Goal: Information Seeking & Learning: Learn about a topic

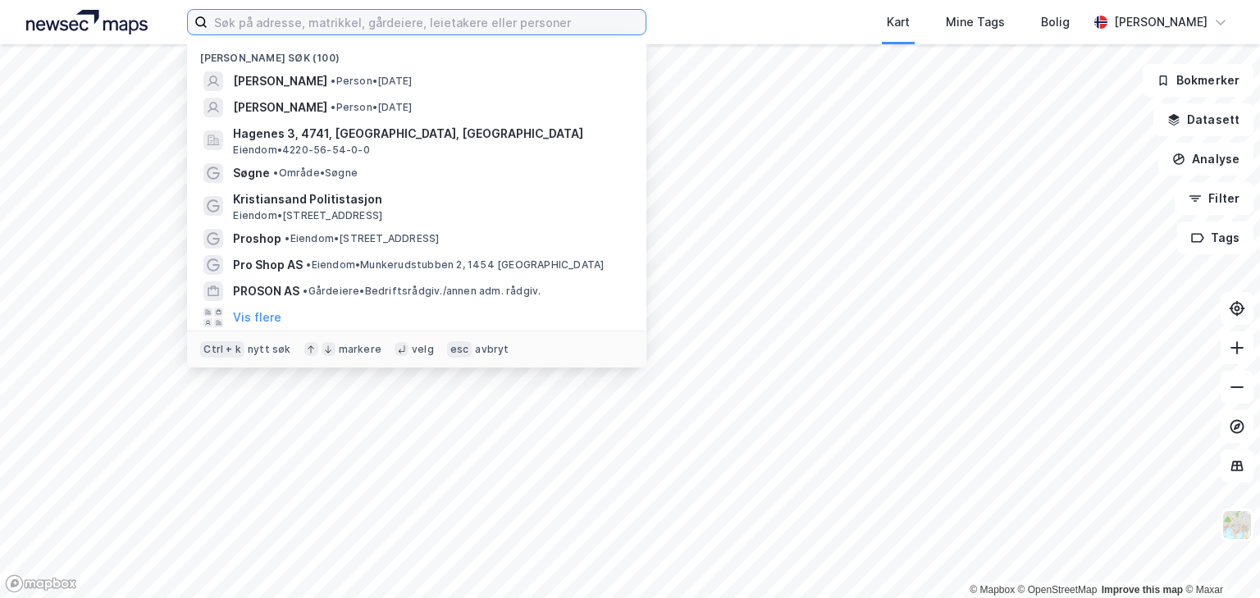
click at [367, 24] on input at bounding box center [426, 22] width 438 height 25
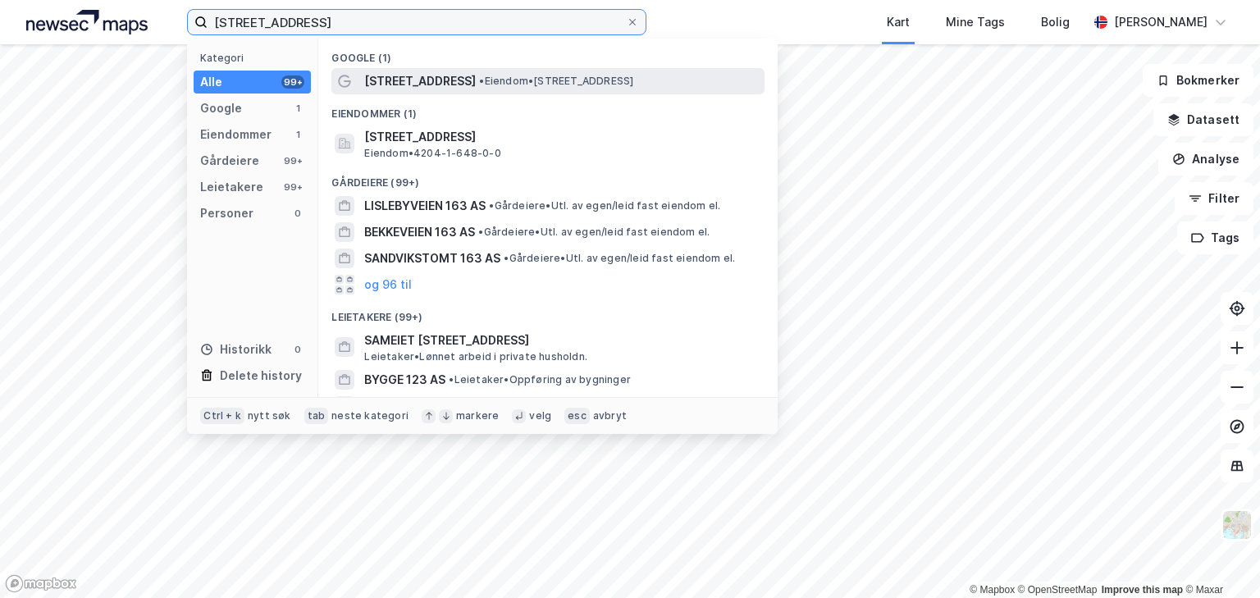
type input "[STREET_ADDRESS]"
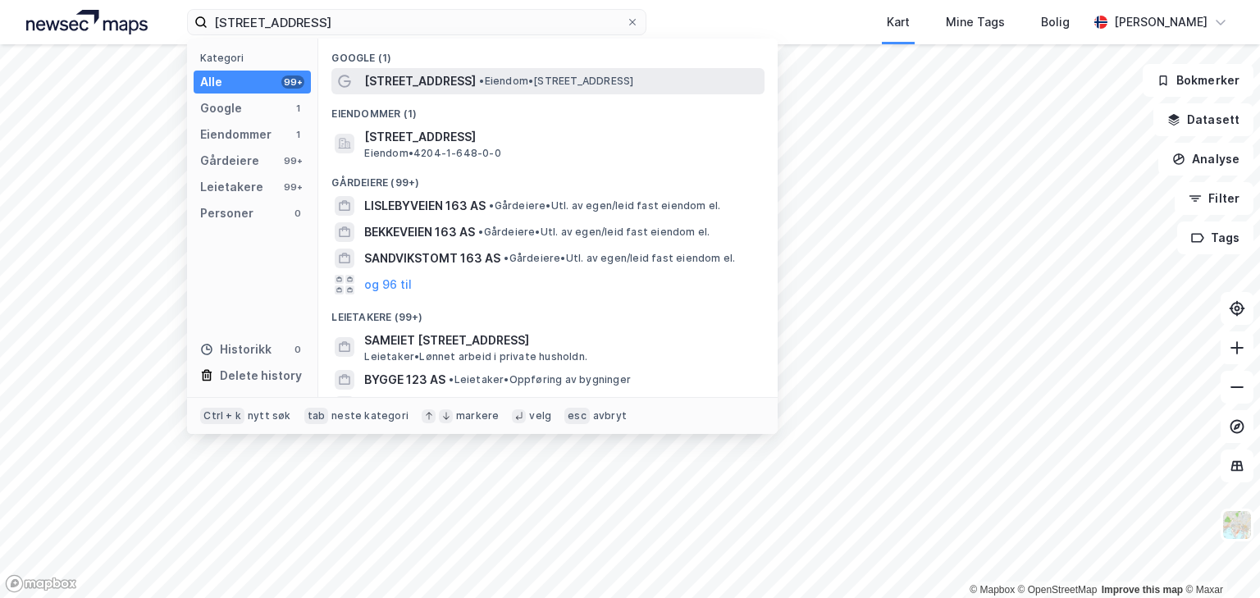
click at [413, 78] on span "[STREET_ADDRESS]" at bounding box center [420, 81] width 112 height 20
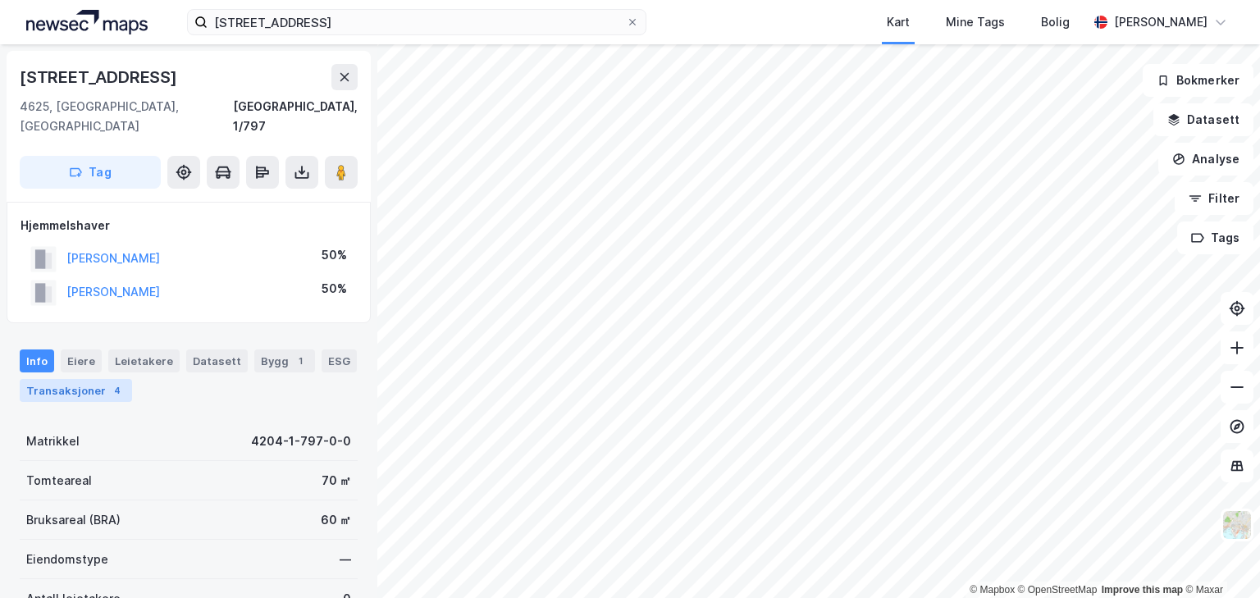
click at [59, 379] on div "Transaksjoner 4" at bounding box center [76, 390] width 112 height 23
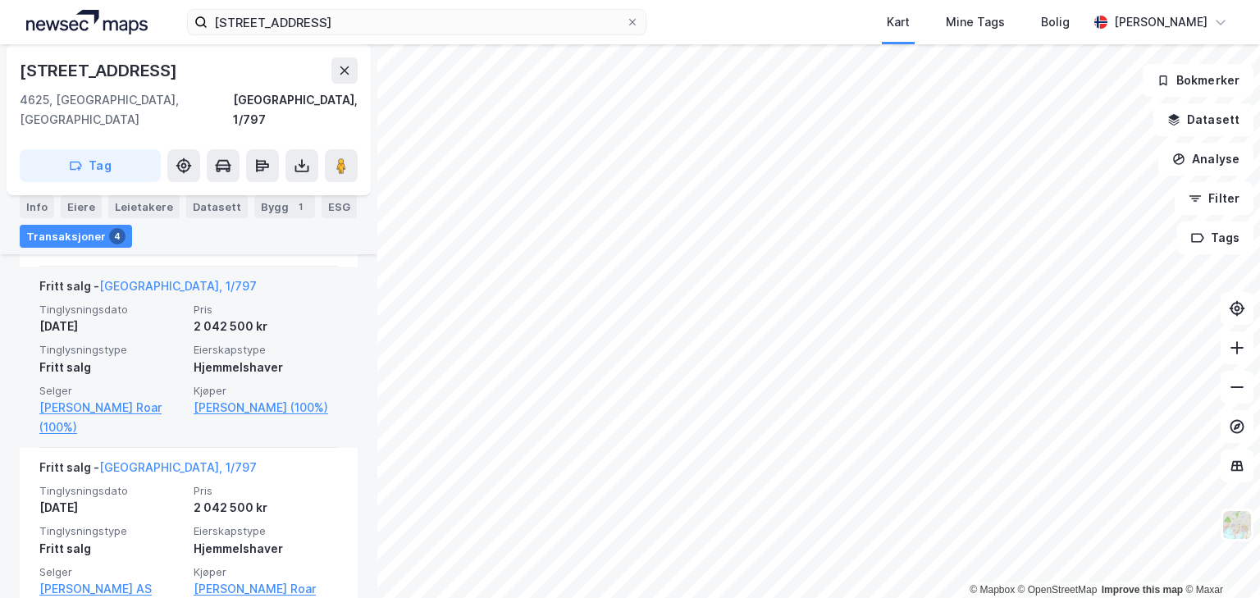
scroll to position [636, 0]
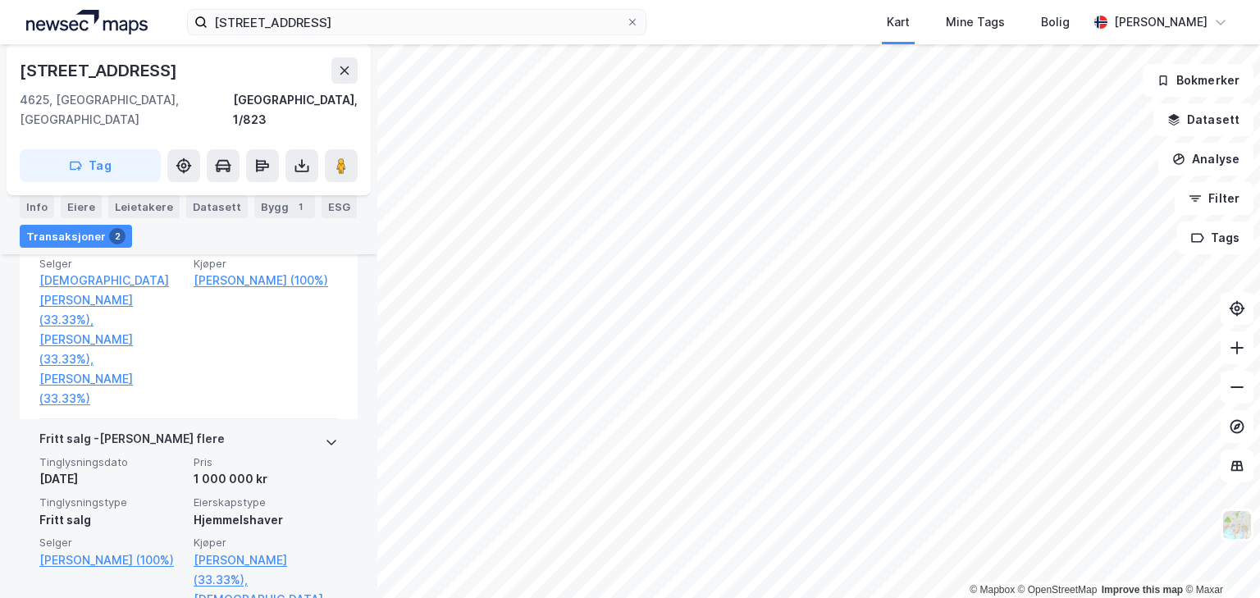
scroll to position [207, 0]
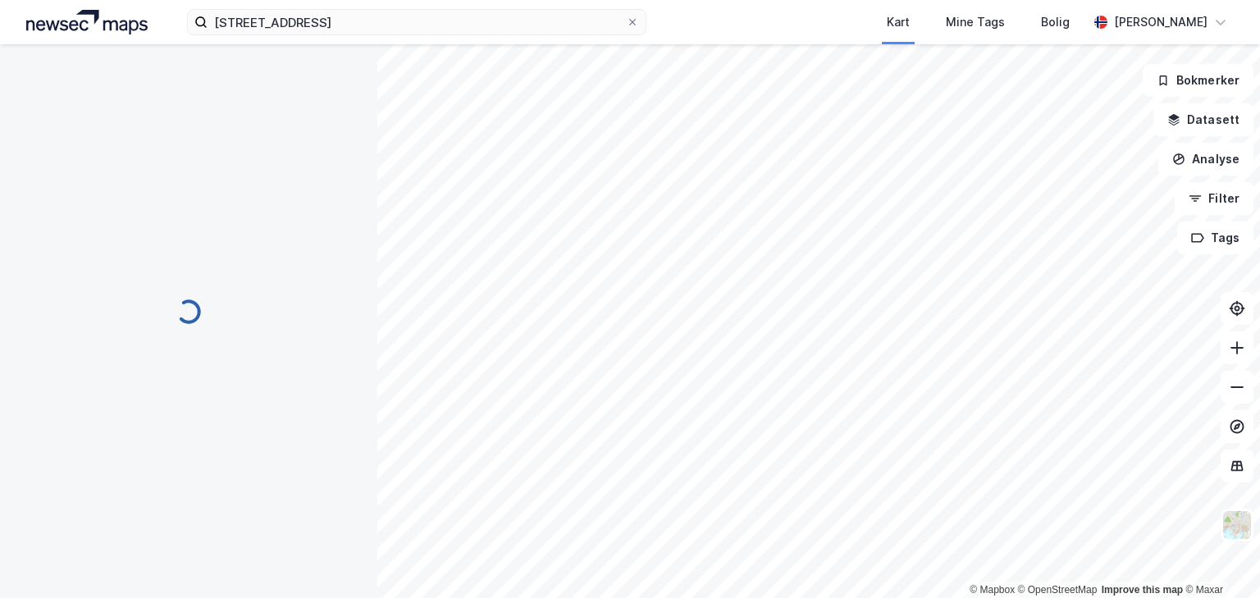
scroll to position [76, 0]
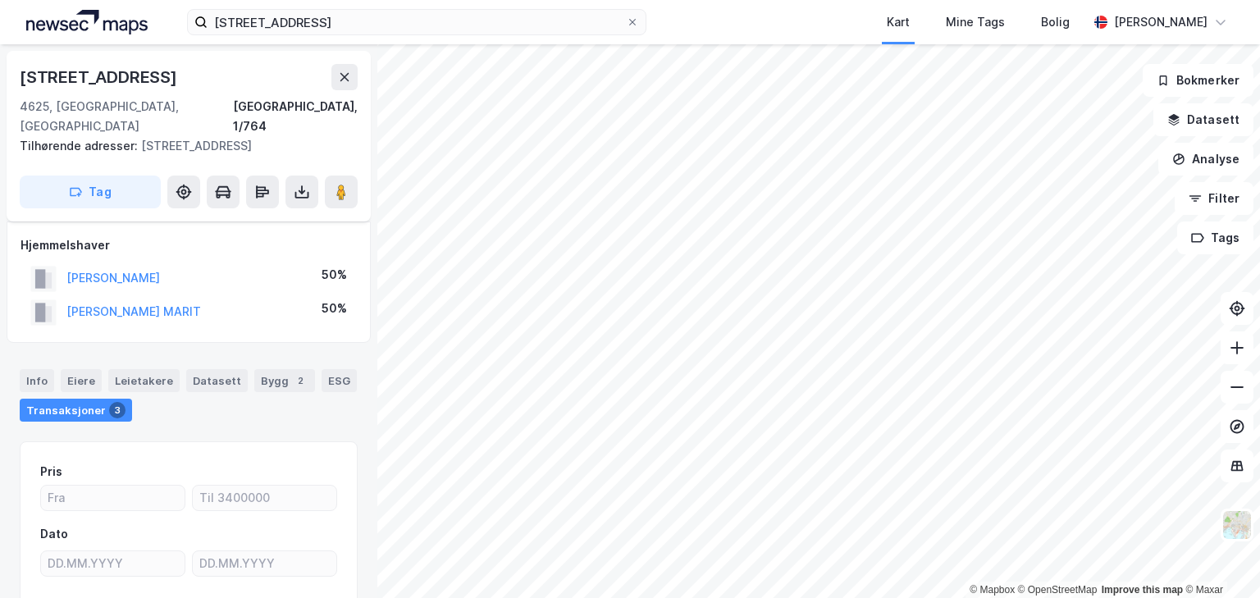
scroll to position [76, 0]
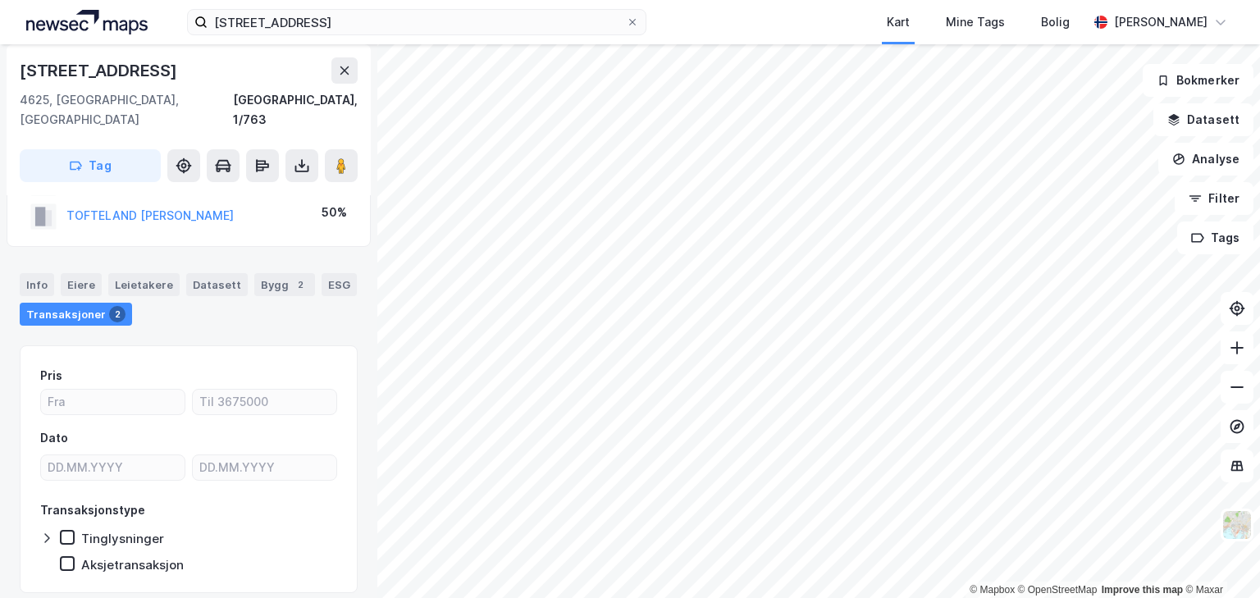
scroll to position [76, 0]
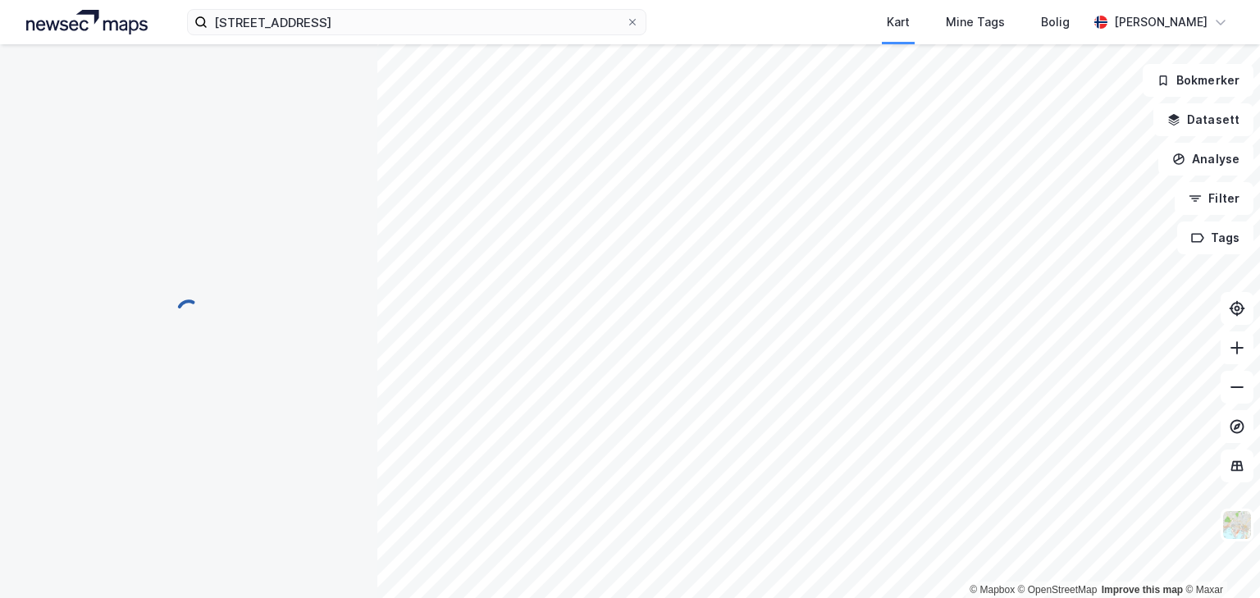
scroll to position [76, 0]
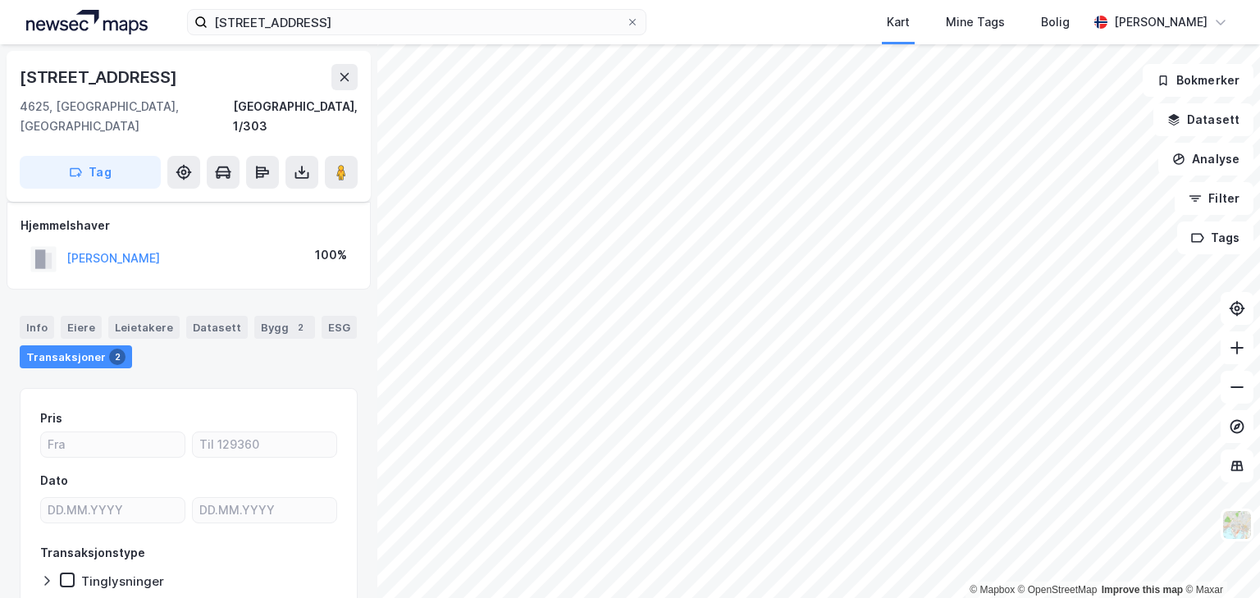
scroll to position [76, 0]
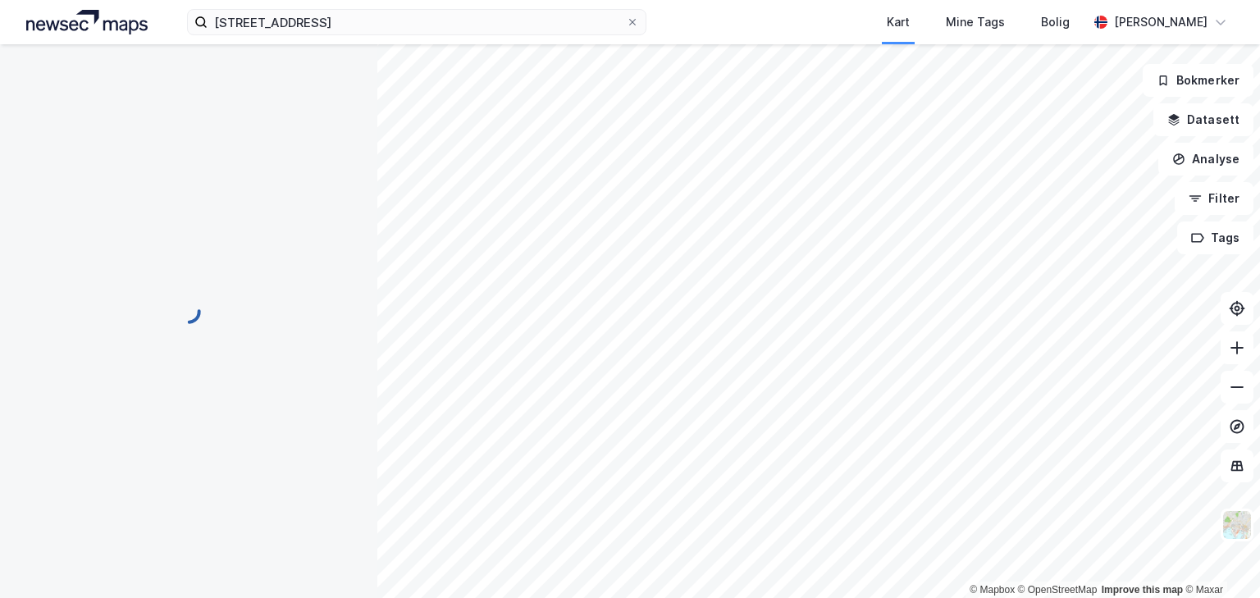
scroll to position [76, 0]
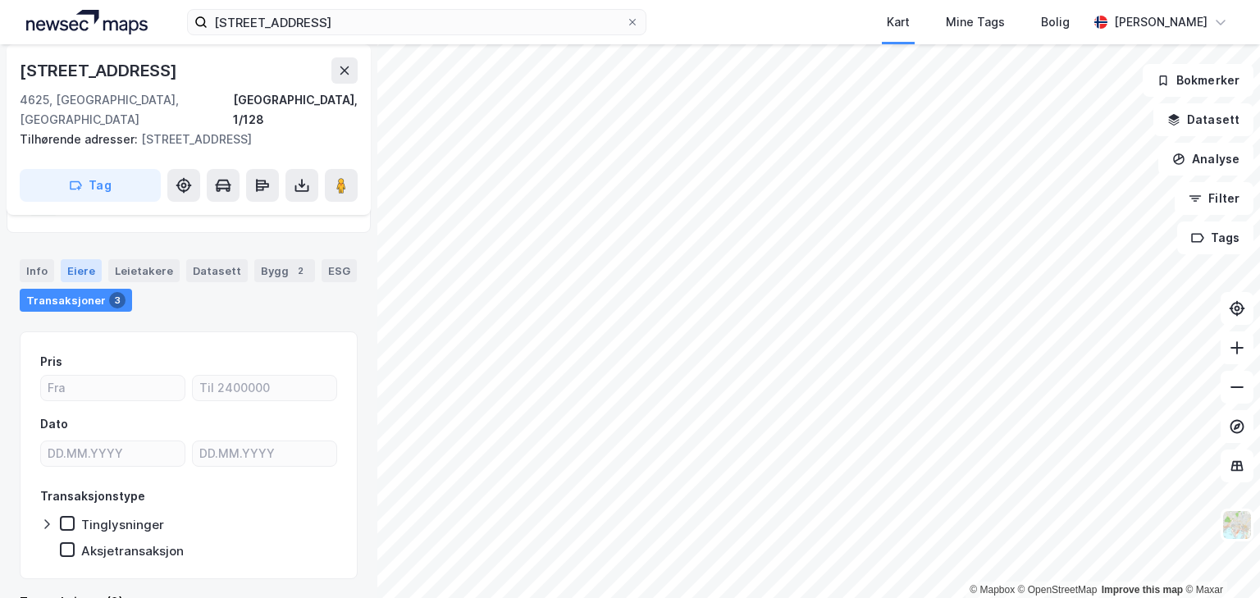
click at [82, 259] on div "Eiere" at bounding box center [81, 270] width 41 height 23
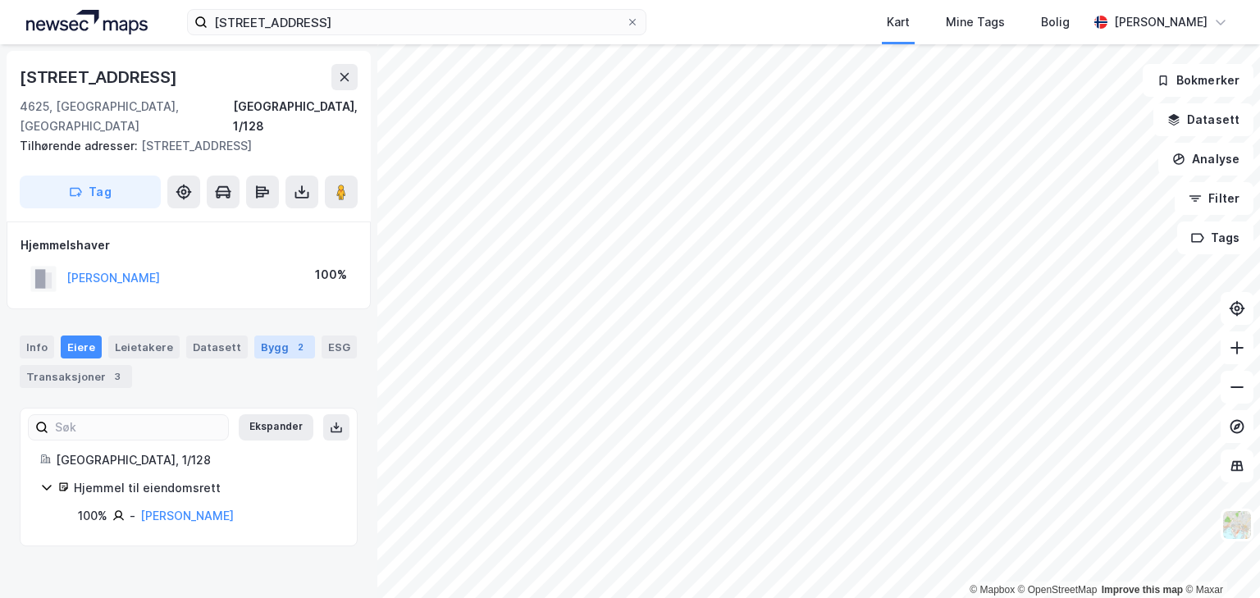
click at [262, 335] on div "Bygg 2" at bounding box center [284, 346] width 61 height 23
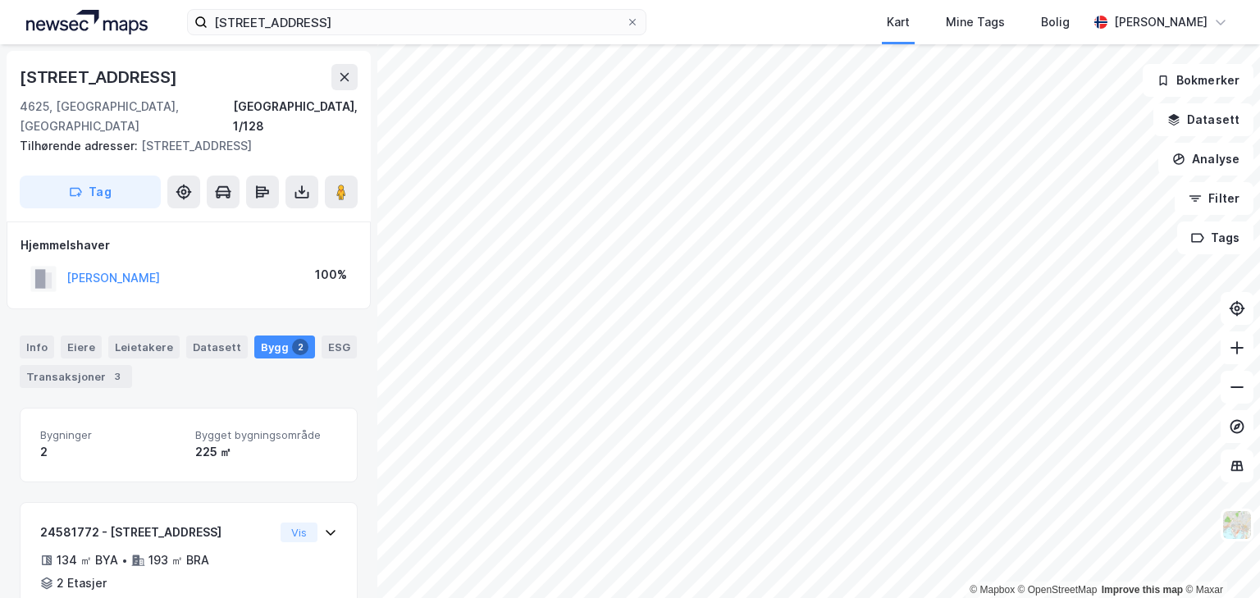
click at [891, 597] on html "kårholmsveien 163 Kart Mine Tags [GEOGRAPHIC_DATA][PERSON_NAME] © Mapbox © Open…" at bounding box center [630, 299] width 1260 height 598
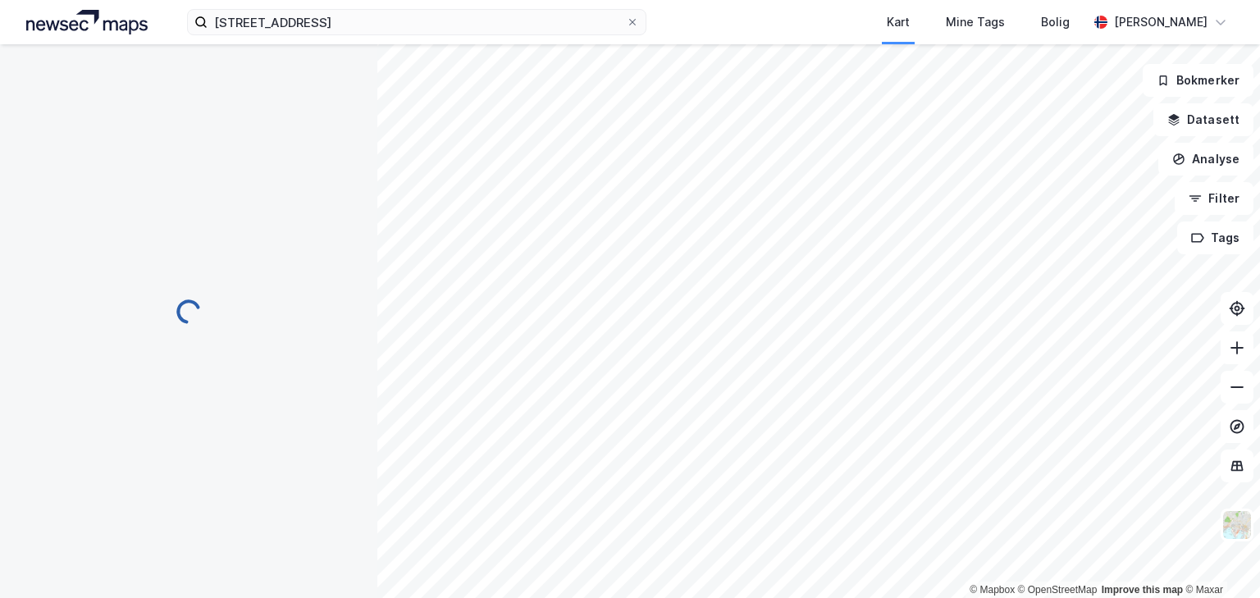
scroll to position [47, 0]
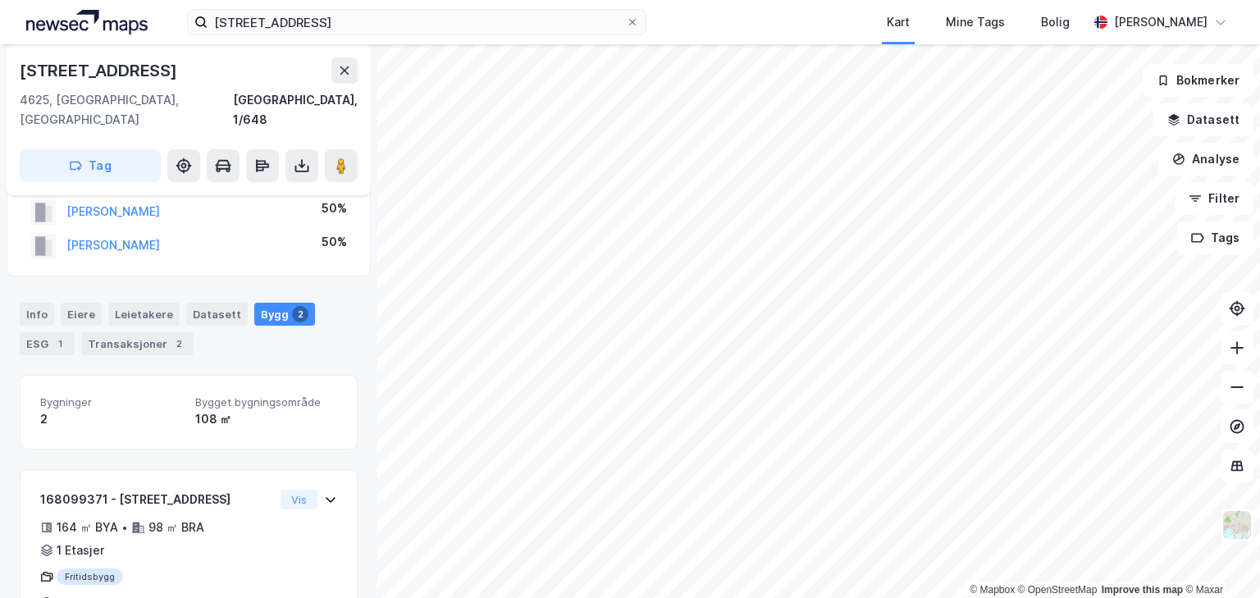
scroll to position [206, 0]
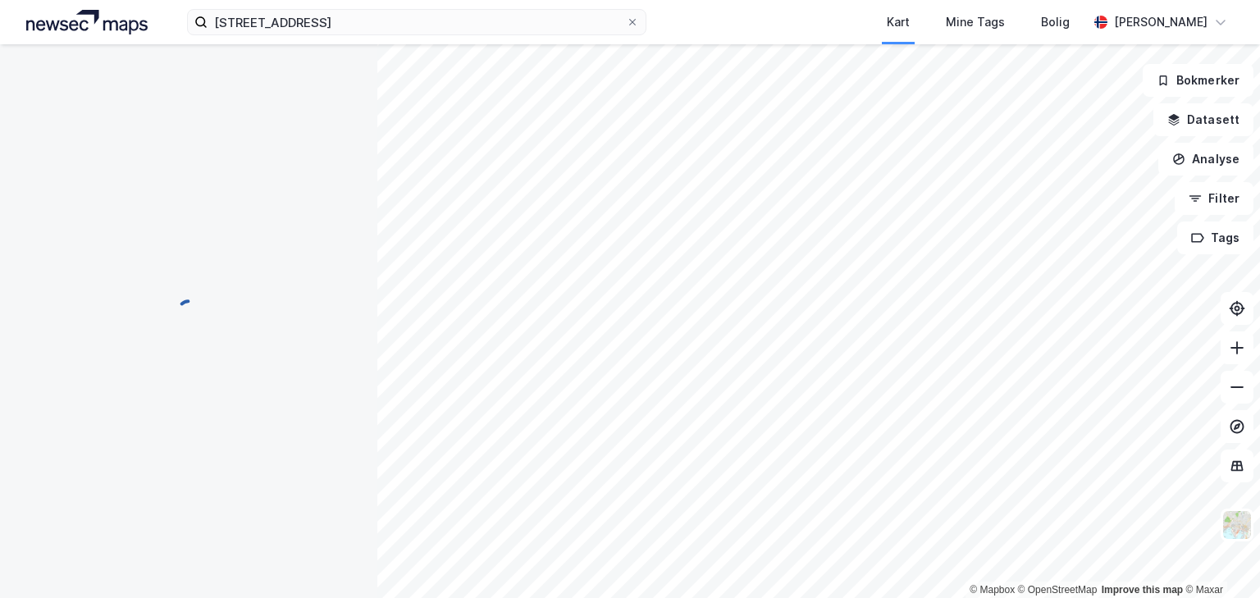
scroll to position [47, 0]
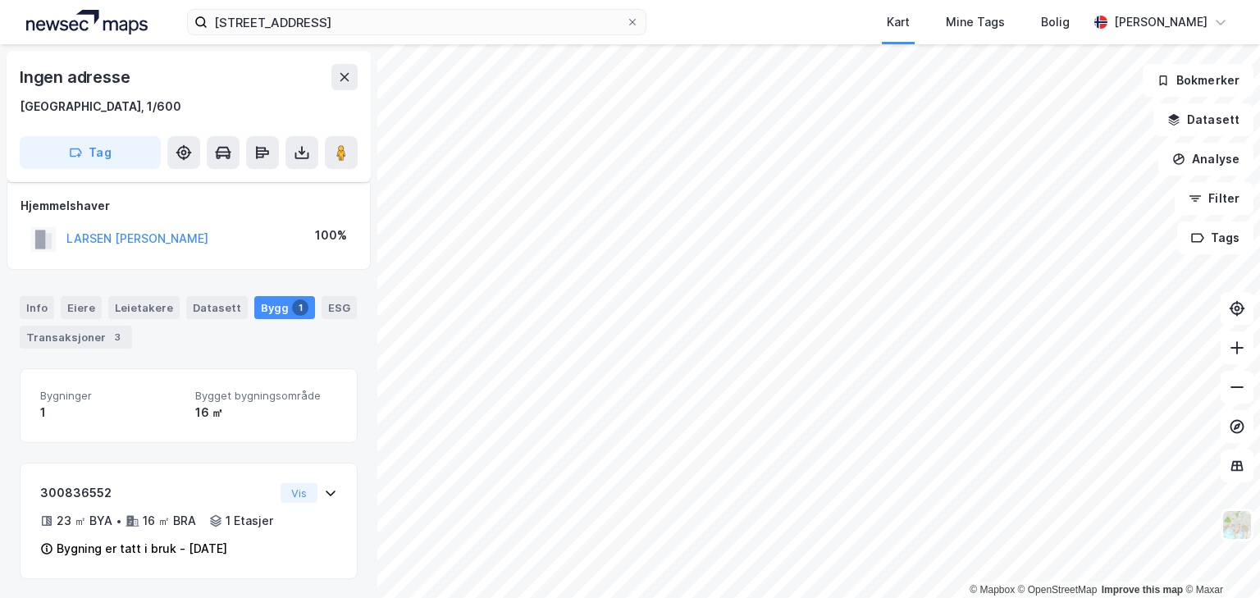
scroll to position [22, 0]
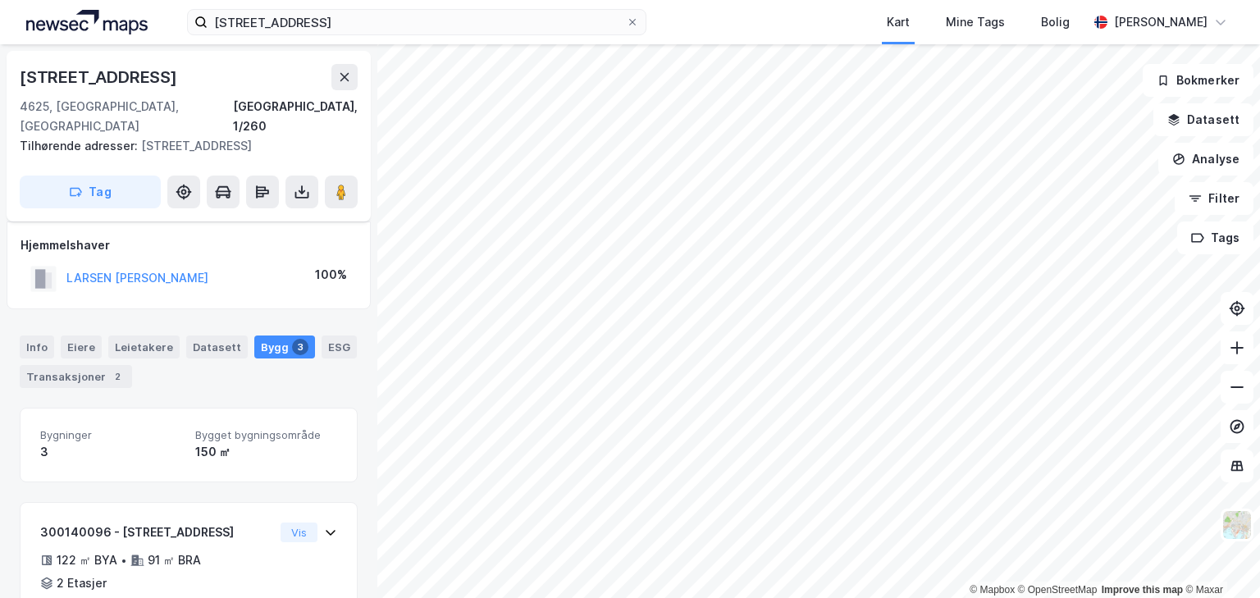
scroll to position [22, 0]
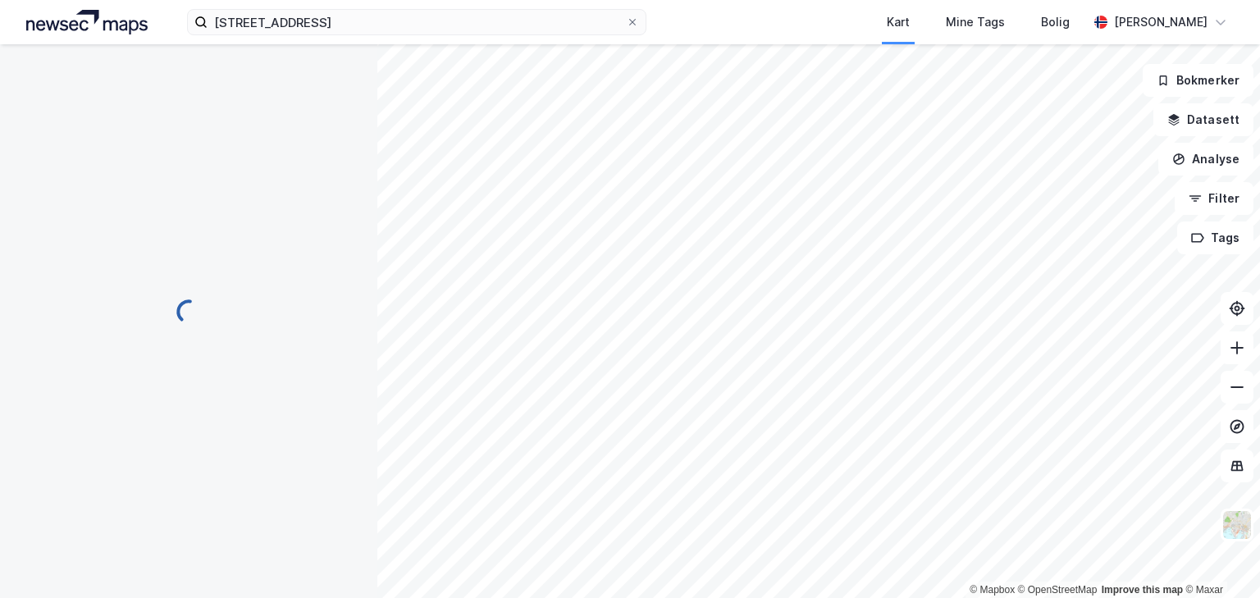
scroll to position [22, 0]
